Goal: Transaction & Acquisition: Book appointment/travel/reservation

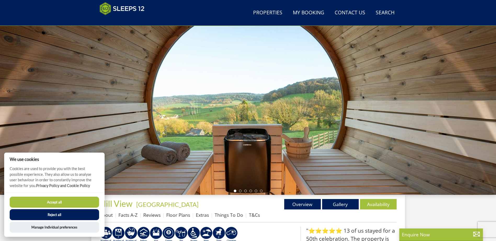
drag, startPoint x: 66, startPoint y: 200, endPoint x: 104, endPoint y: 198, distance: 37.9
click at [66, 200] on button "Accept all" at bounding box center [54, 202] width 89 height 11
checkbox input "true"
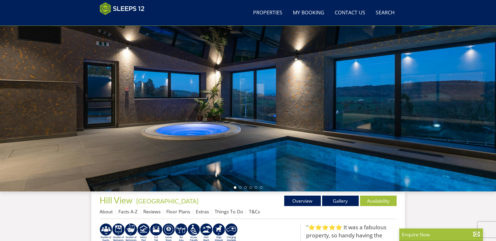
scroll to position [31, 0]
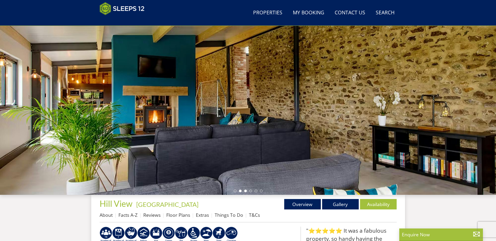
click at [244, 191] on li at bounding box center [245, 191] width 3 height 3
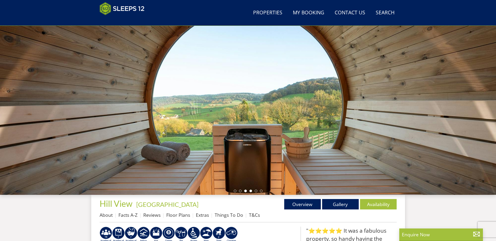
click at [250, 192] on li at bounding box center [250, 191] width 3 height 3
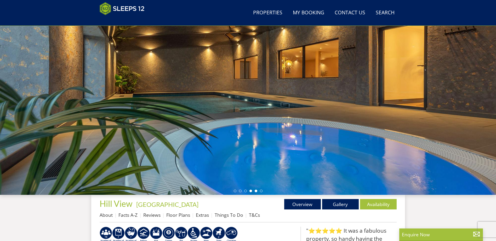
click at [255, 192] on li at bounding box center [255, 191] width 3 height 3
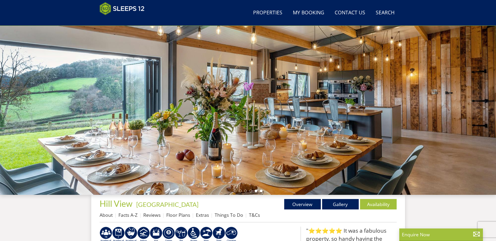
click at [262, 192] on li at bounding box center [261, 191] width 3 height 3
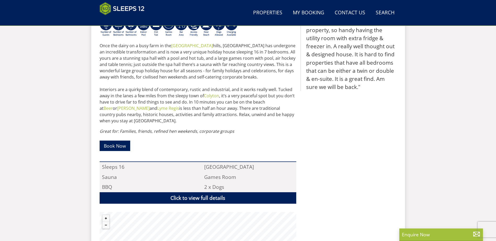
scroll to position [162, 0]
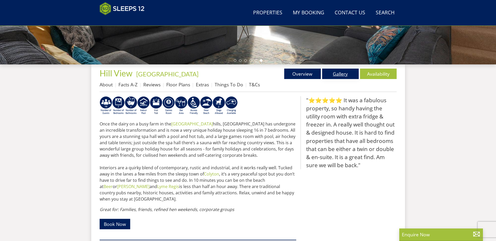
click at [339, 76] on link "Gallery" at bounding box center [340, 74] width 37 height 10
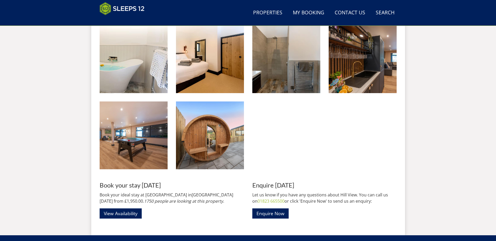
scroll to position [717, 0]
